Goal: Task Accomplishment & Management: Use online tool/utility

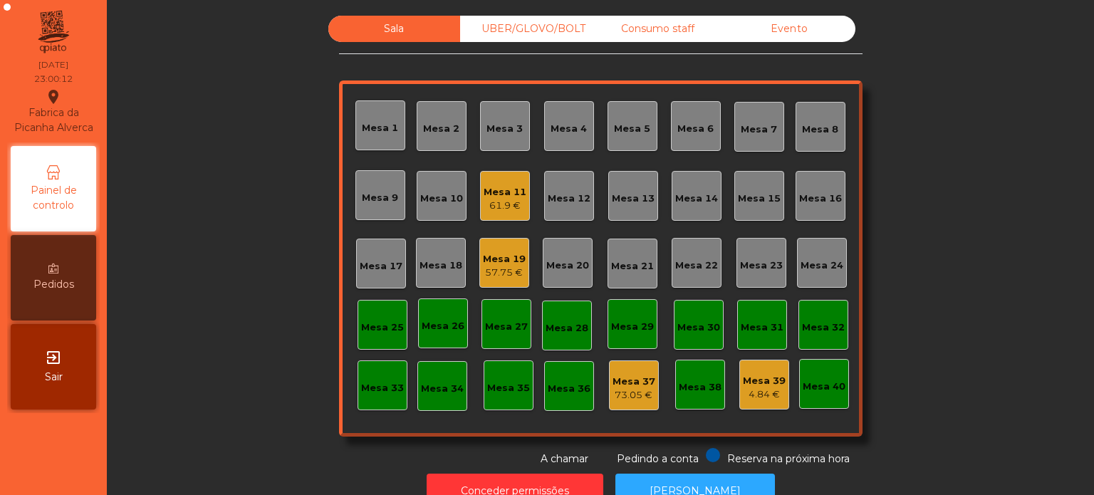
click at [508, 209] on div "61.9 €" at bounding box center [505, 206] width 43 height 14
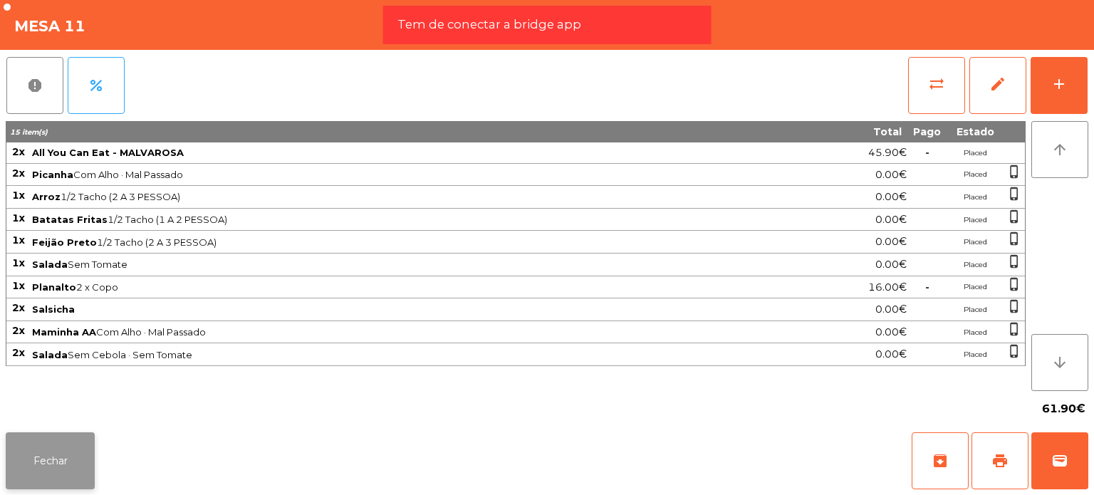
click at [35, 462] on button "Fechar" at bounding box center [50, 460] width 89 height 57
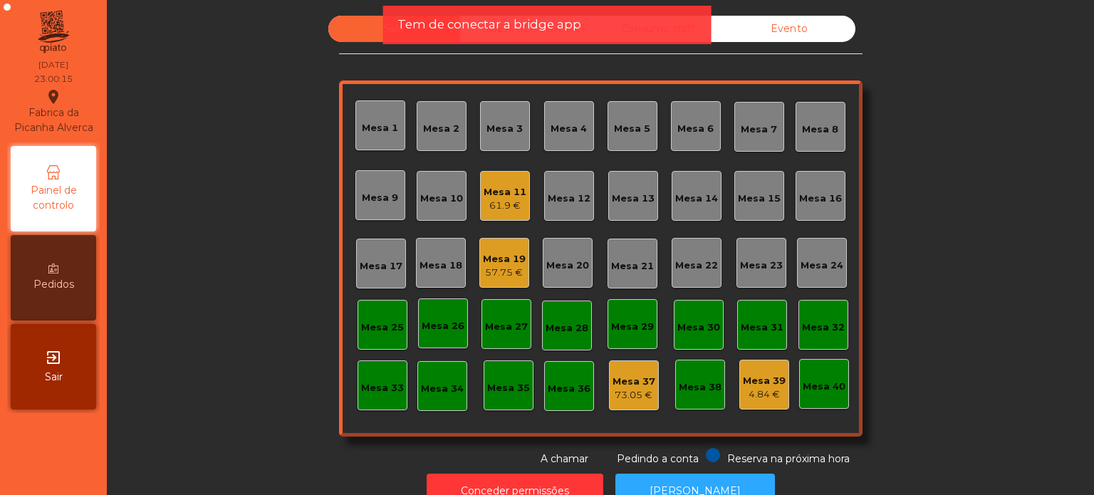
click at [486, 199] on div "61.9 €" at bounding box center [505, 206] width 43 height 14
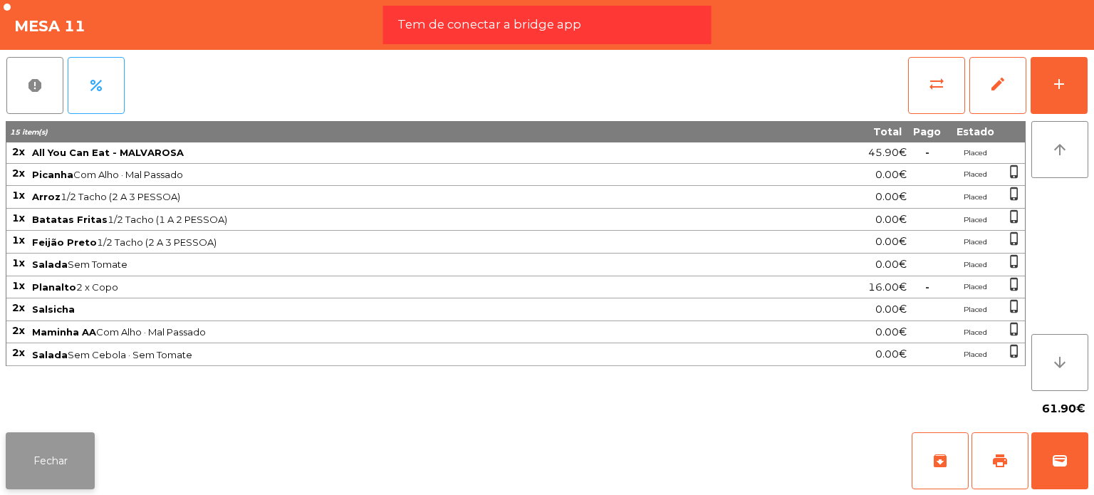
click at [61, 449] on button "Fechar" at bounding box center [50, 460] width 89 height 57
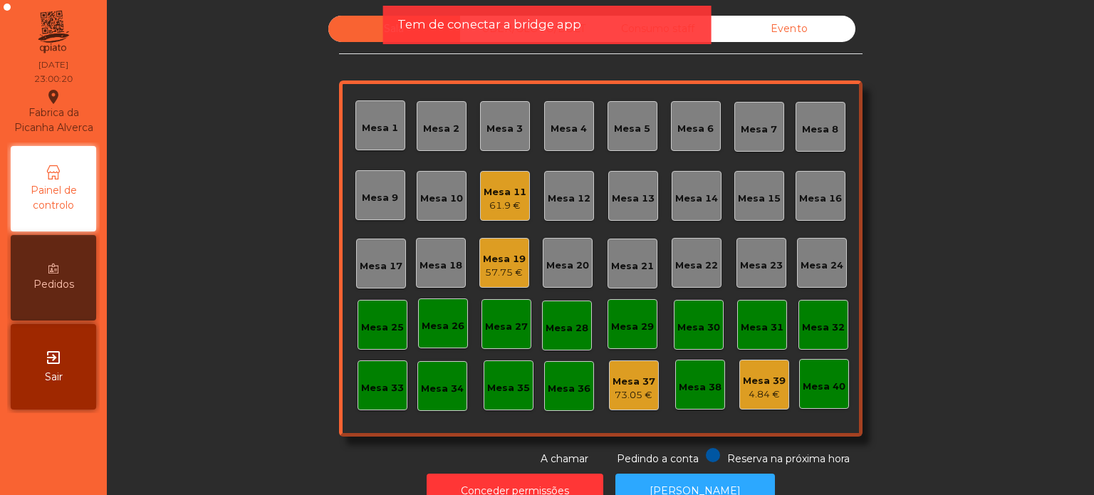
click at [486, 270] on div "57.75 €" at bounding box center [504, 273] width 43 height 14
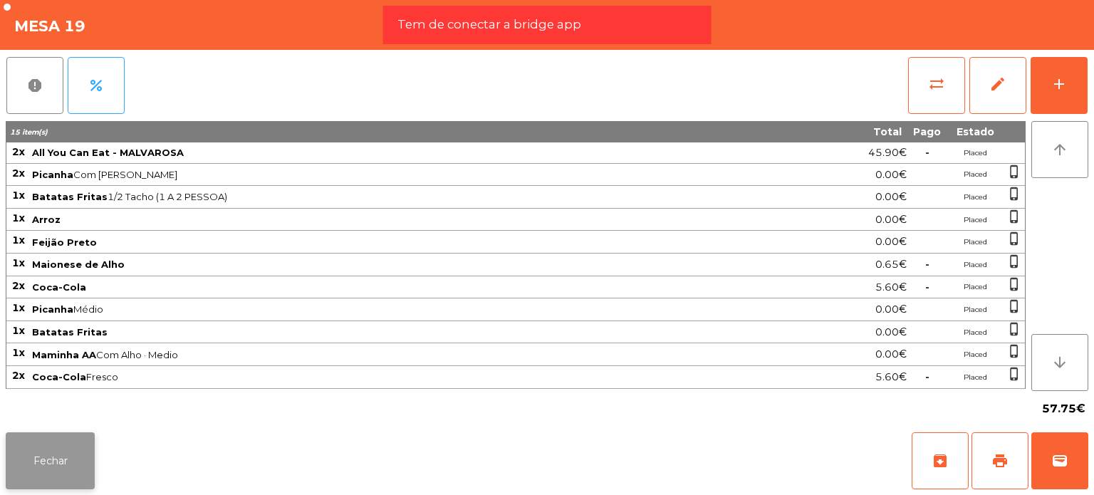
click at [61, 458] on button "Fechar" at bounding box center [50, 460] width 89 height 57
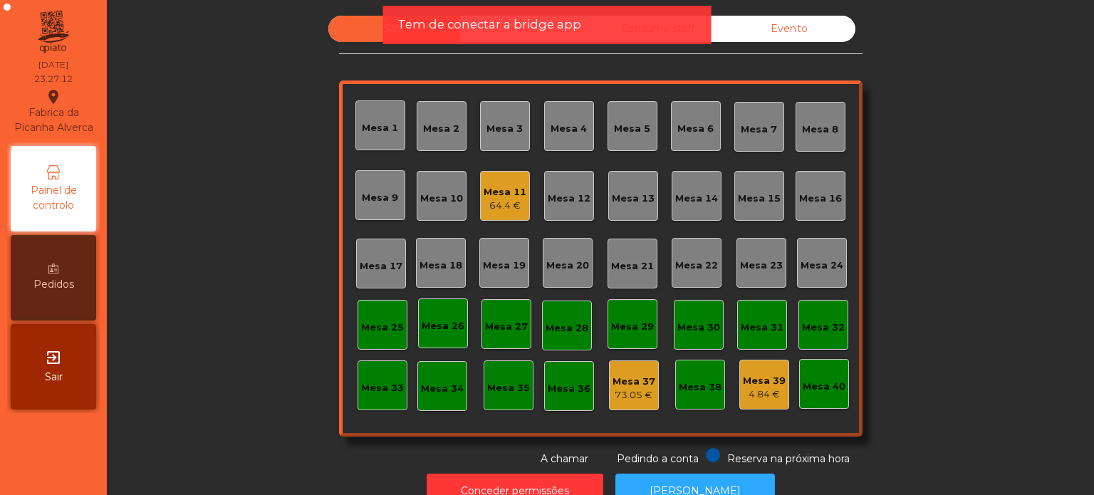
click at [486, 31] on span "Tem de conectar a bridge app" at bounding box center [489, 25] width 184 height 18
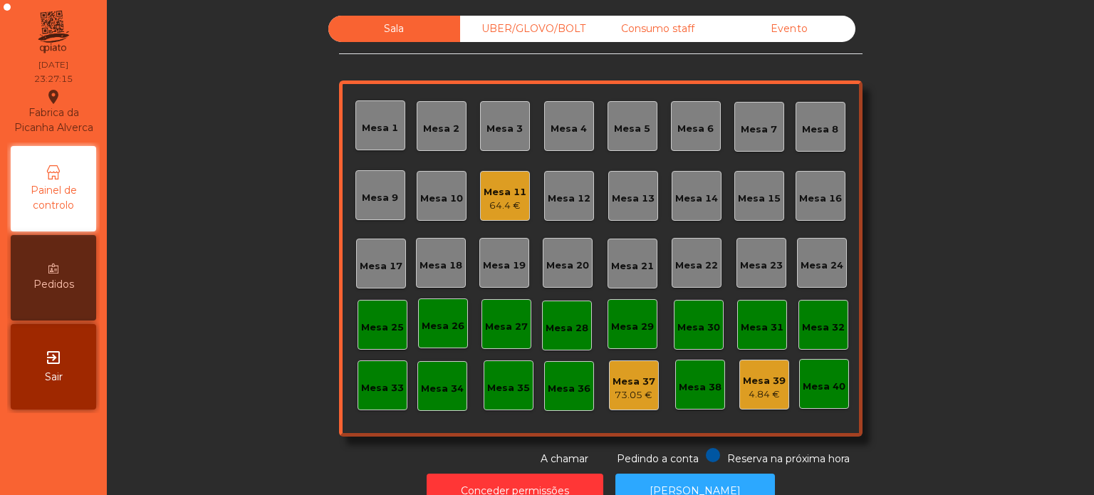
click at [481, 41] on div "UBER/GLOVO/BOLT" at bounding box center [526, 29] width 132 height 26
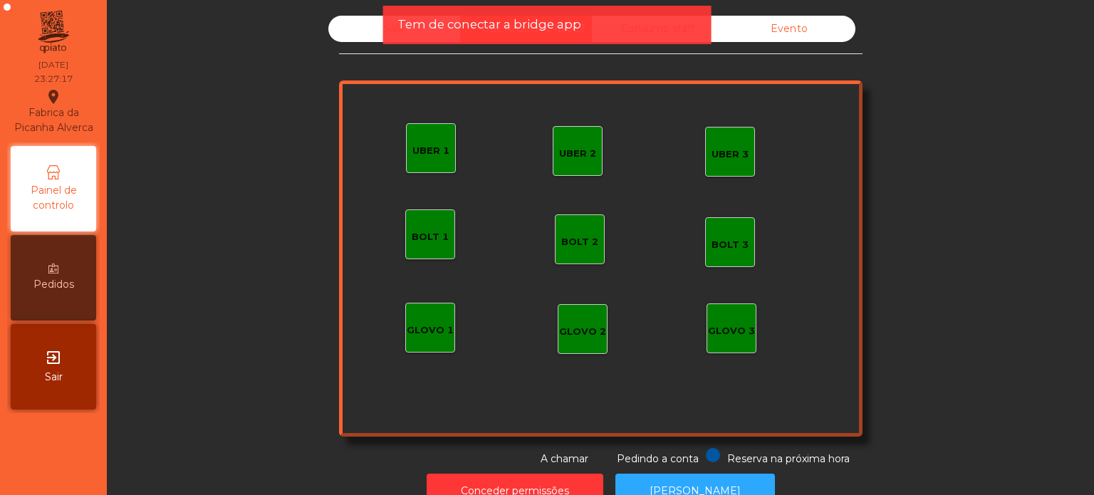
drag, startPoint x: 613, startPoint y: 48, endPoint x: 630, endPoint y: 39, distance: 18.5
click at [614, 48] on app-alert "Tem de conectar a bridge app" at bounding box center [547, 31] width 328 height 50
click at [634, 32] on div "Tem de conectar a bridge app" at bounding box center [547, 25] width 300 height 18
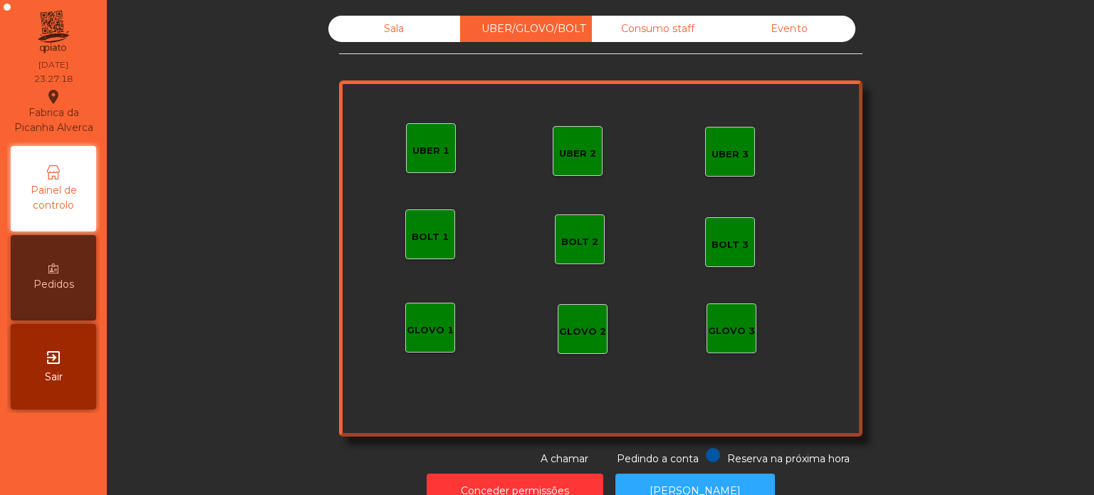
click at [632, 24] on div "Consumo staff" at bounding box center [658, 29] width 132 height 26
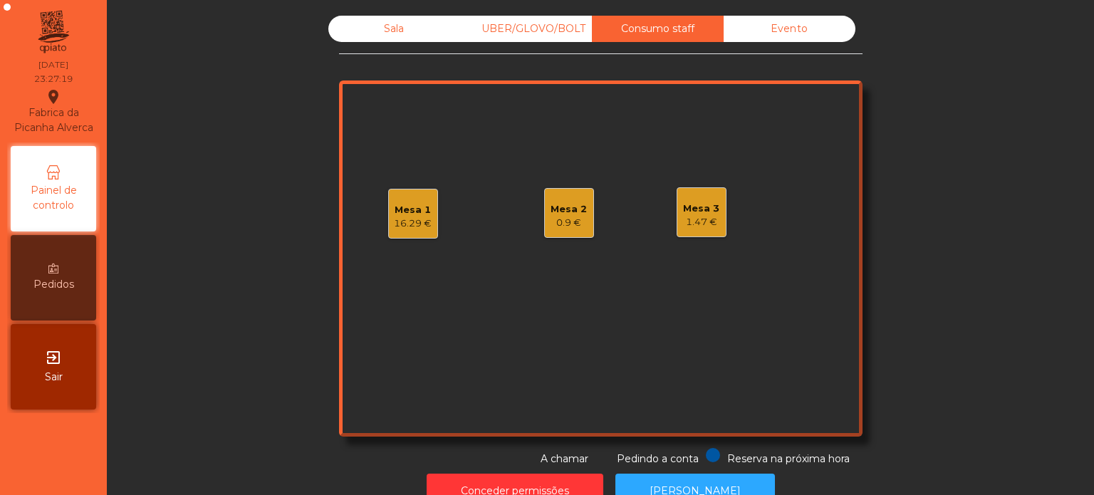
click at [405, 207] on div "Mesa 1" at bounding box center [413, 210] width 38 height 14
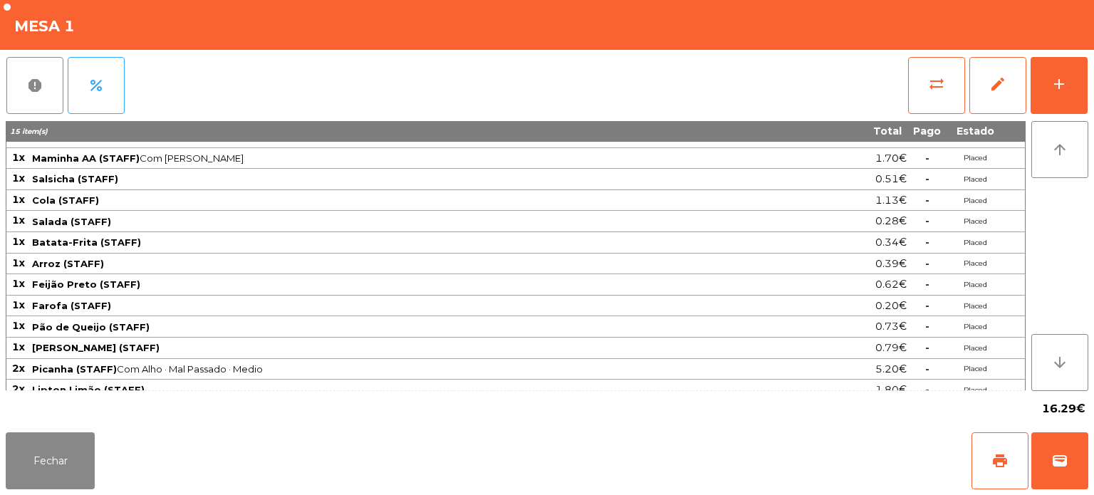
scroll to position [24, 0]
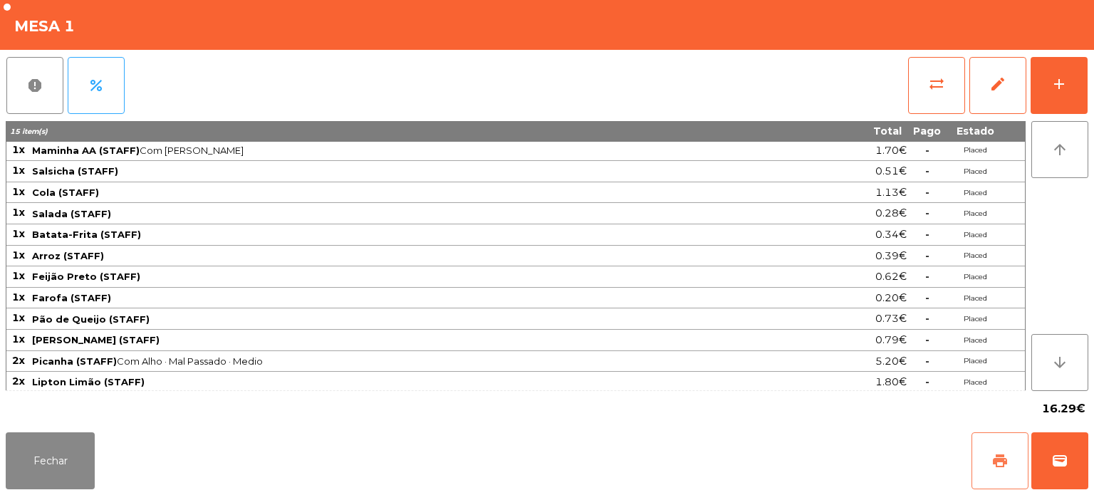
click at [992, 449] on button "print" at bounding box center [1000, 460] width 57 height 57
